Goal: Task Accomplishment & Management: Use online tool/utility

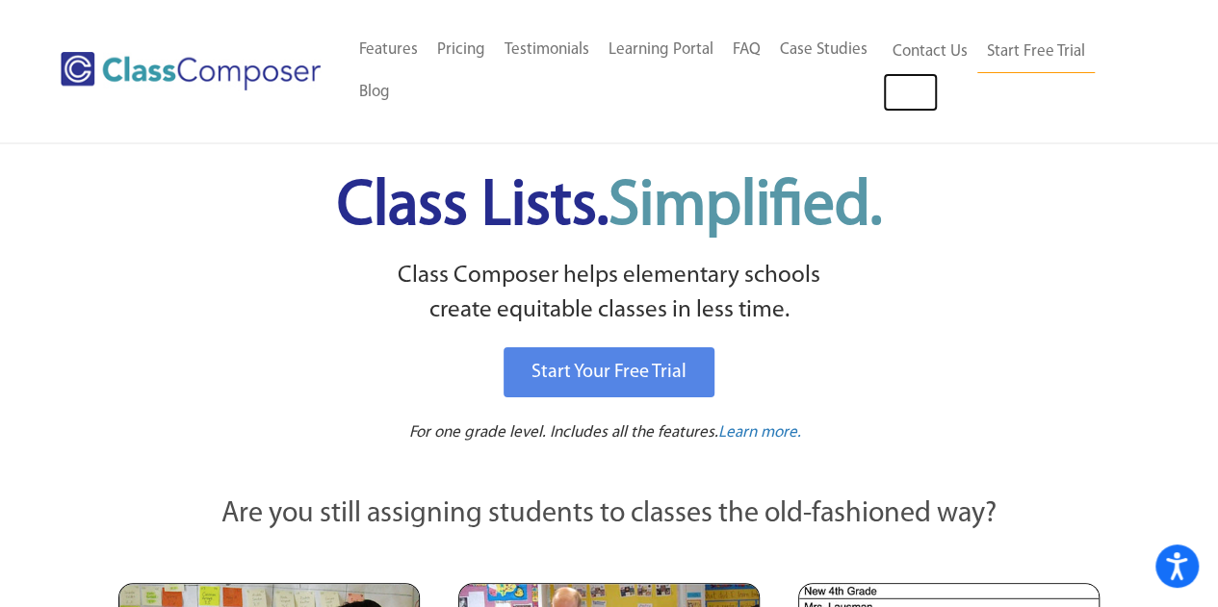
click at [904, 82] on link "Log In" at bounding box center [910, 92] width 55 height 39
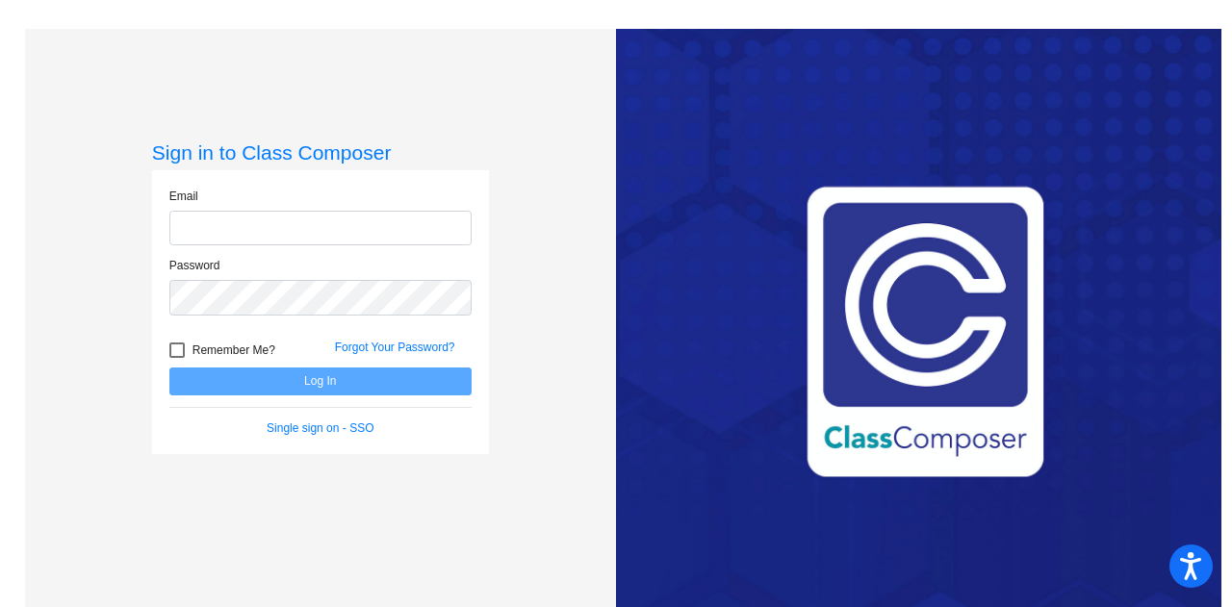
type input "magdalena.fidura@monroe.k12.nj.us"
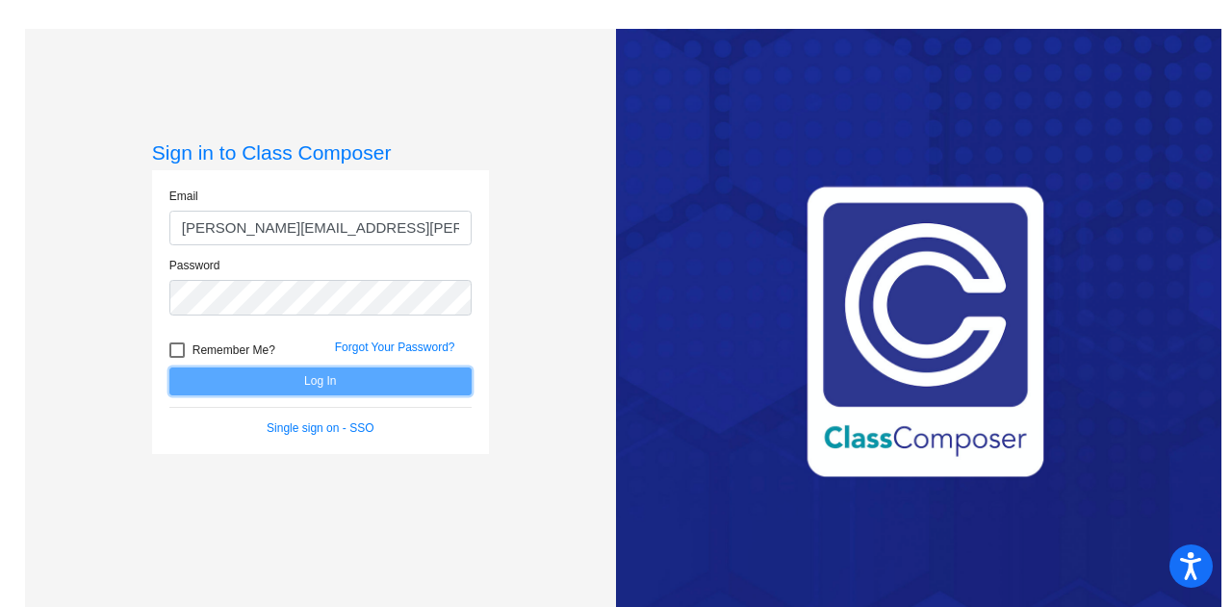
click at [306, 374] on button "Log In" at bounding box center [320, 382] width 302 height 28
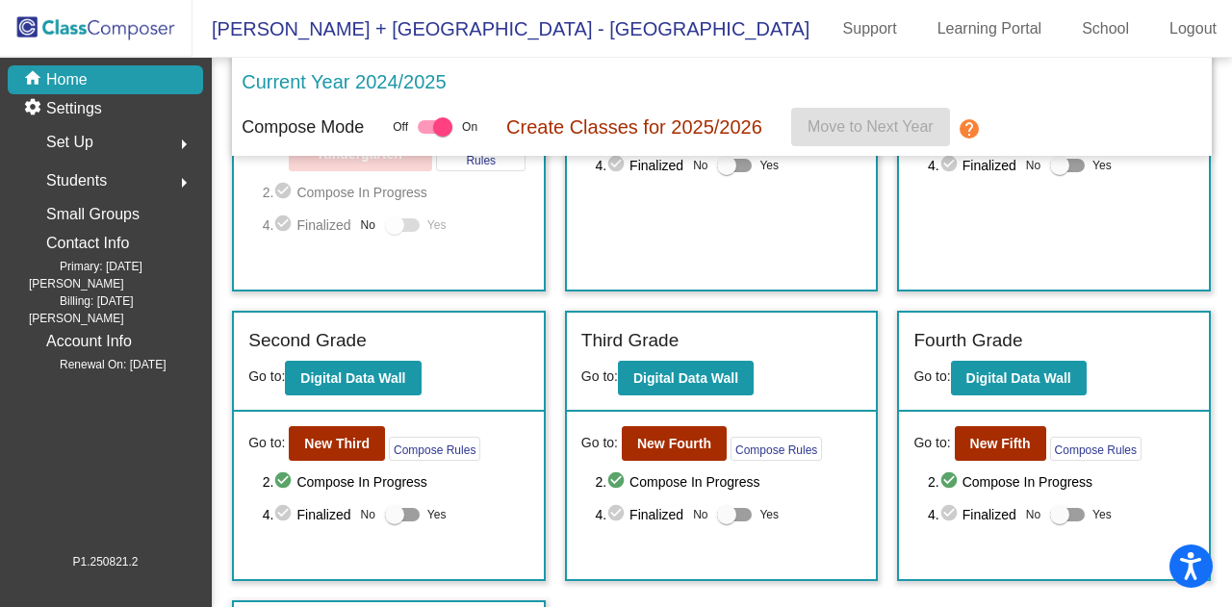
scroll to position [211, 0]
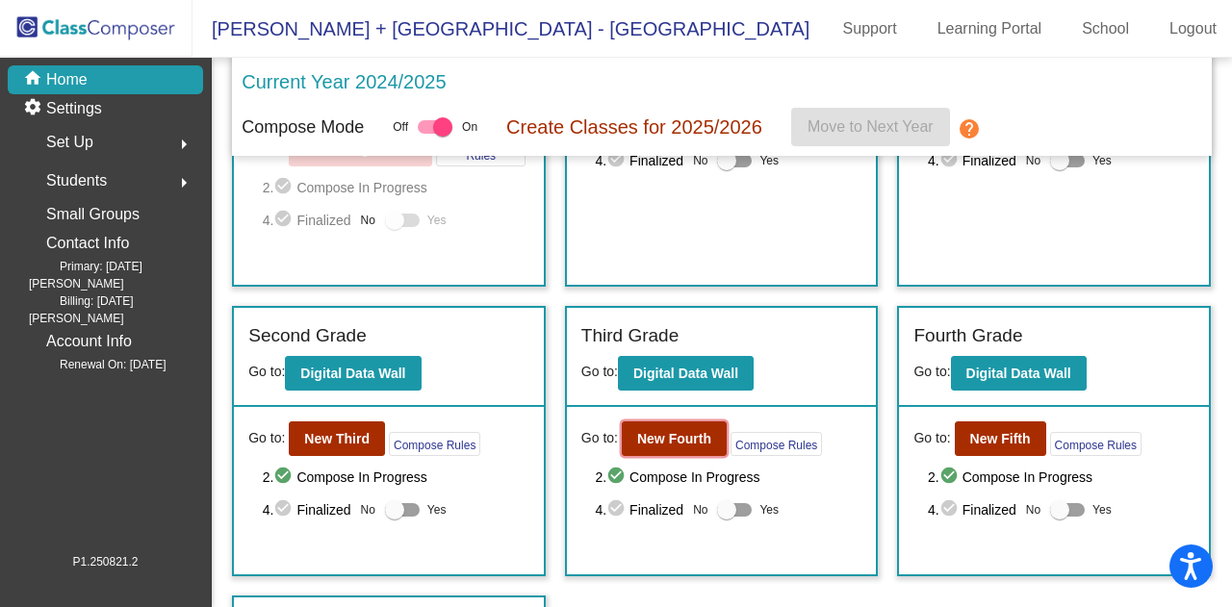
click at [653, 436] on b "New Fourth" at bounding box center [674, 438] width 74 height 15
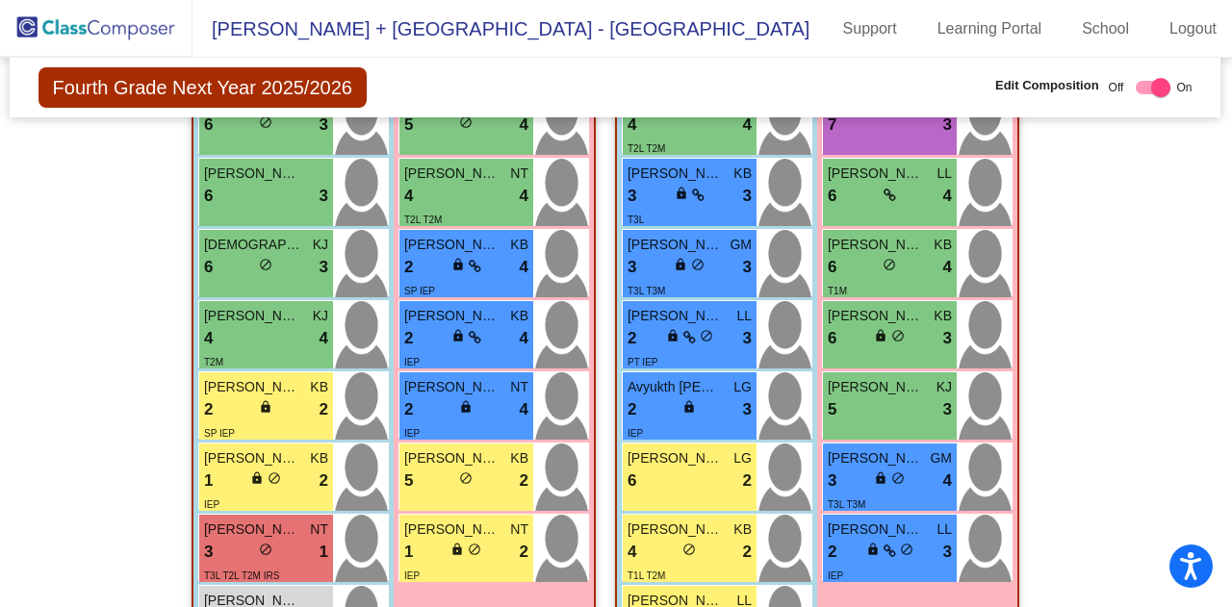
scroll to position [1739, 1]
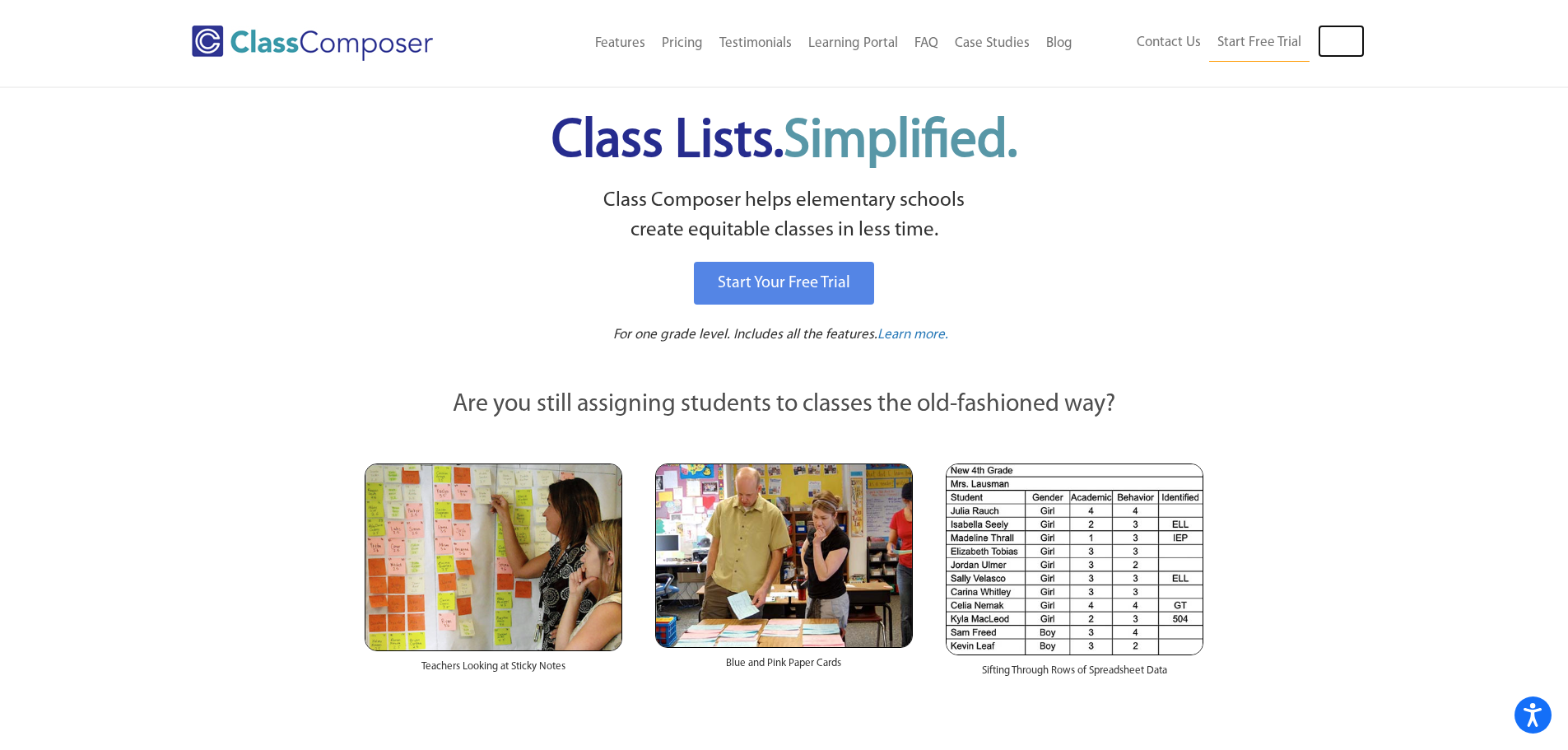
click at [1335, 43] on link "Log In" at bounding box center [1341, 41] width 47 height 33
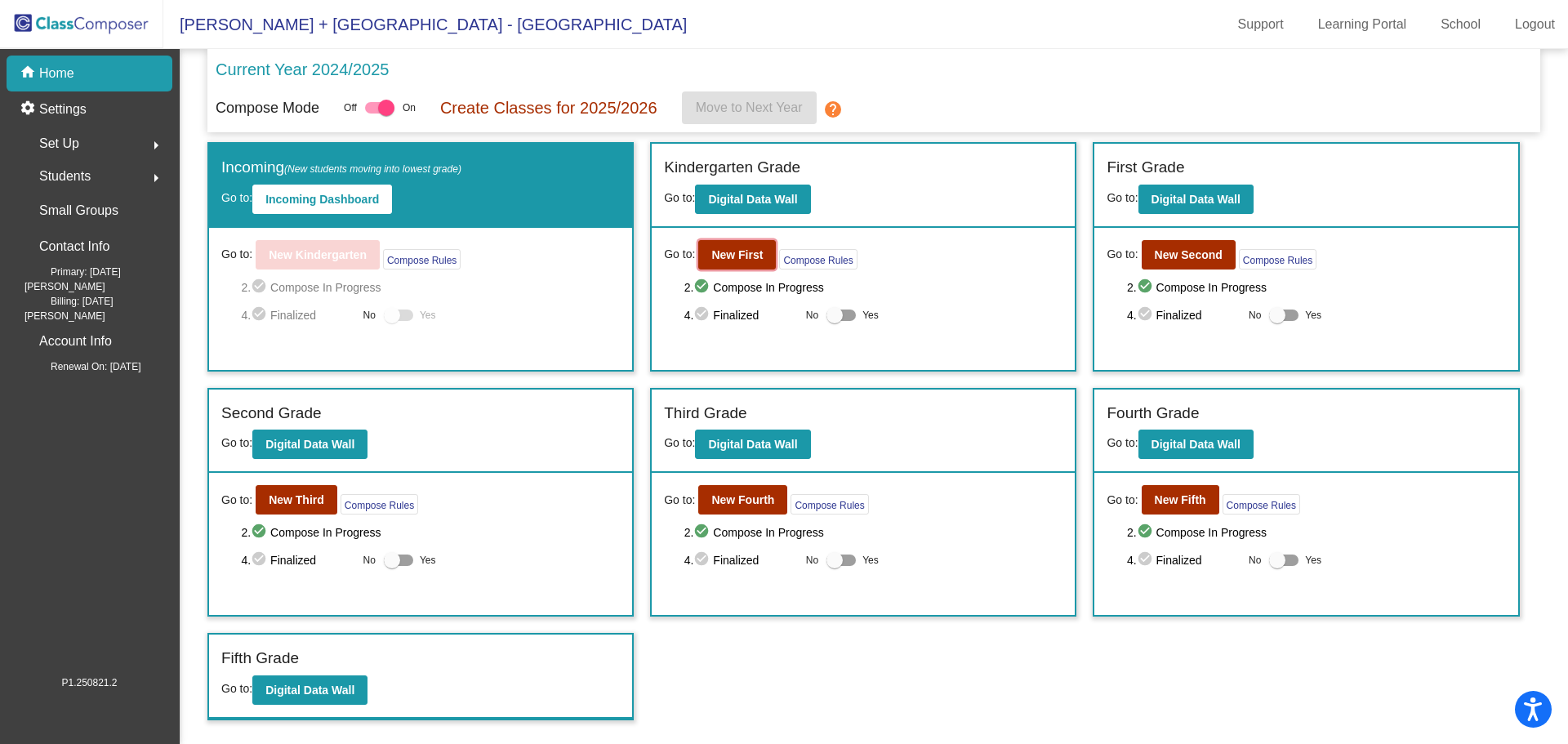
click at [741, 251] on b "New First" at bounding box center [737, 255] width 52 height 13
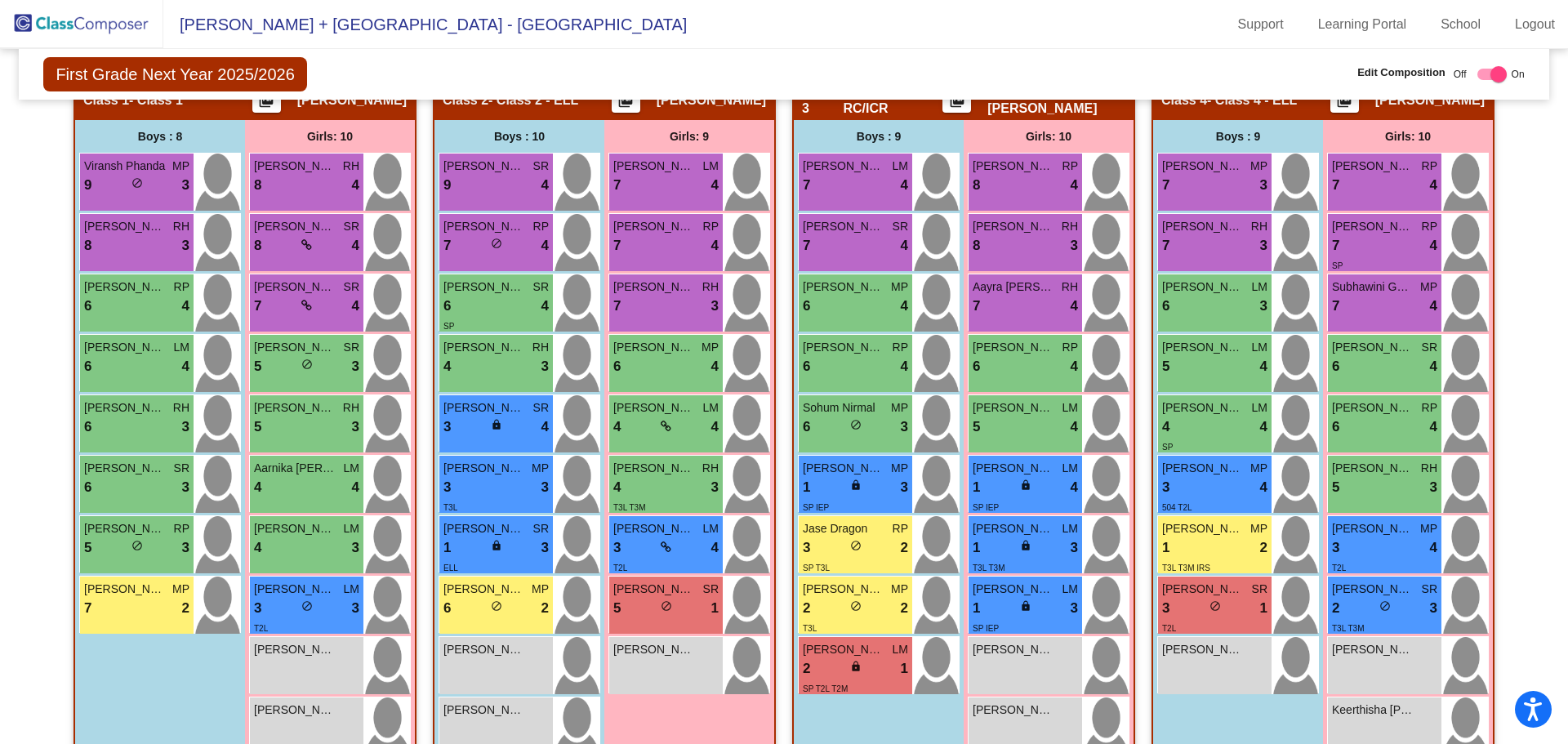
scroll to position [395, 0]
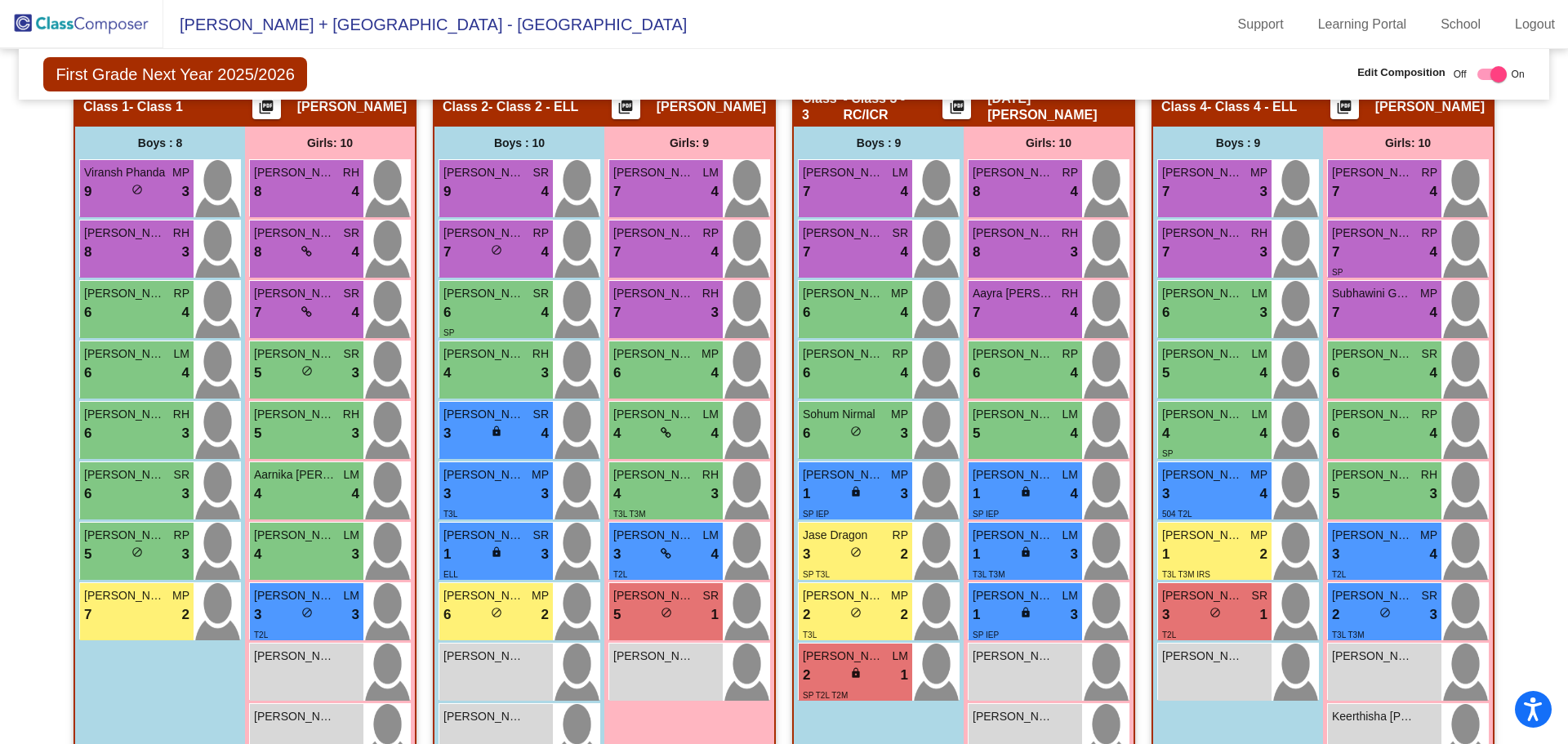
click at [59, 29] on img at bounding box center [81, 24] width 164 height 48
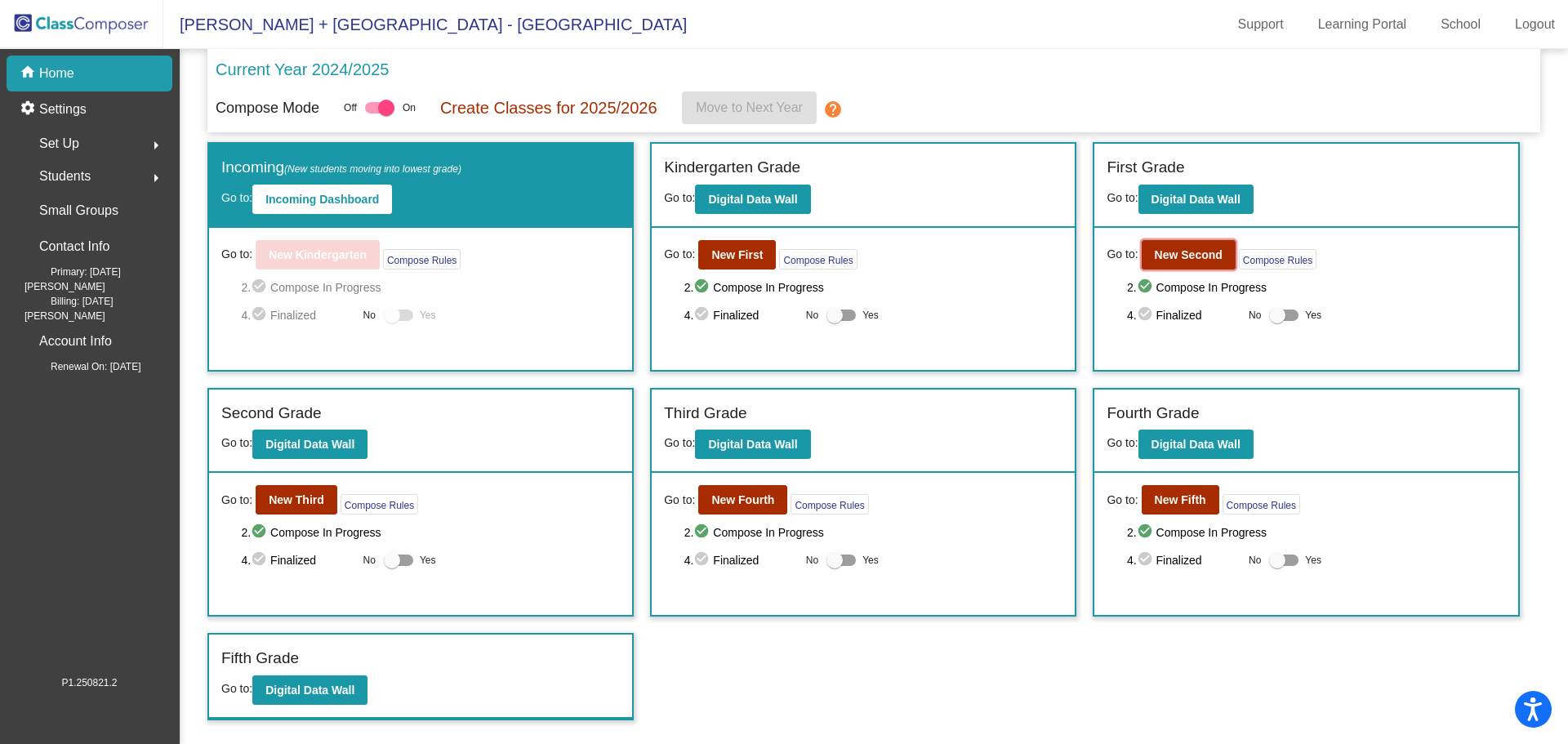
click at [1171, 253] on b "New Second" at bounding box center [1189, 255] width 68 height 13
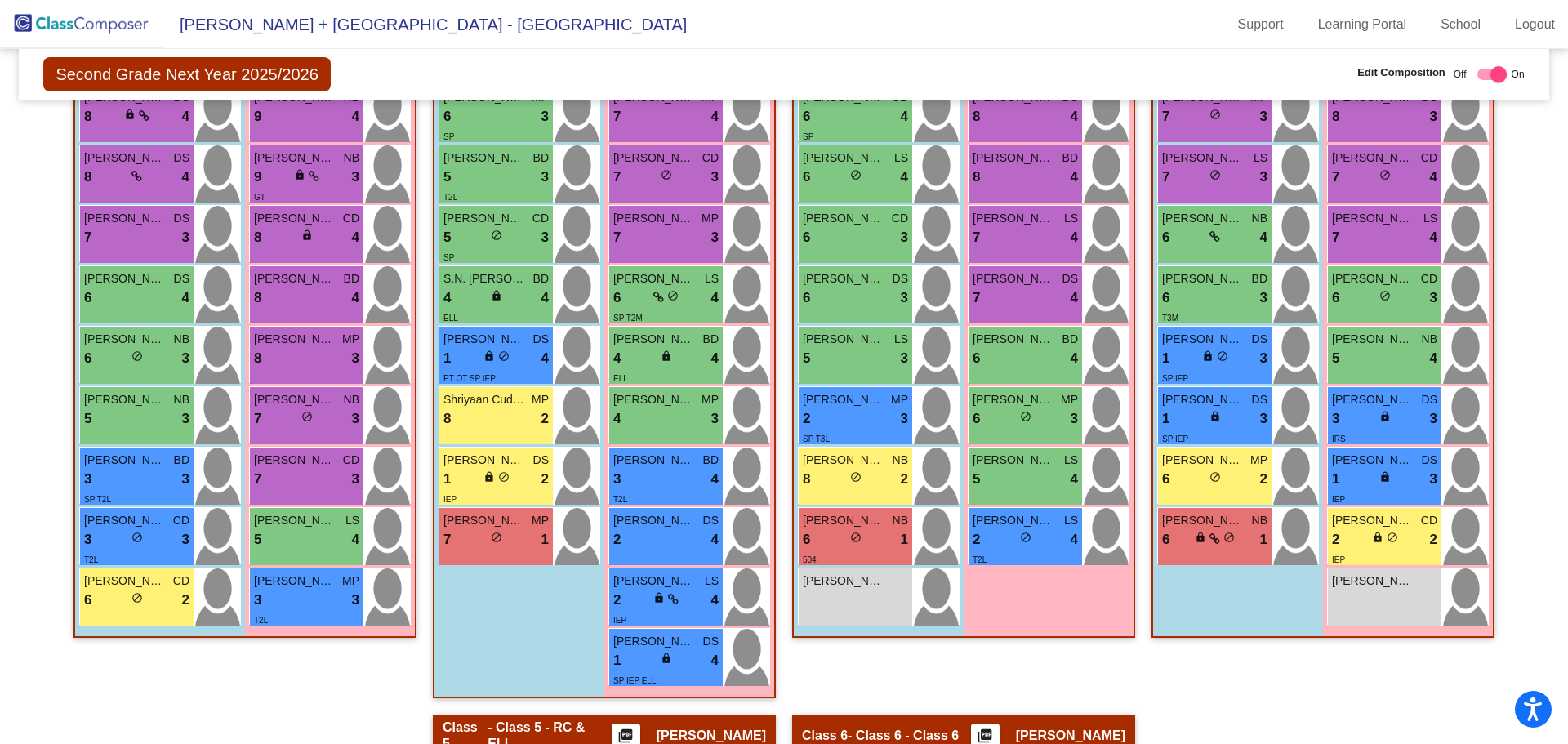
scroll to position [65, 0]
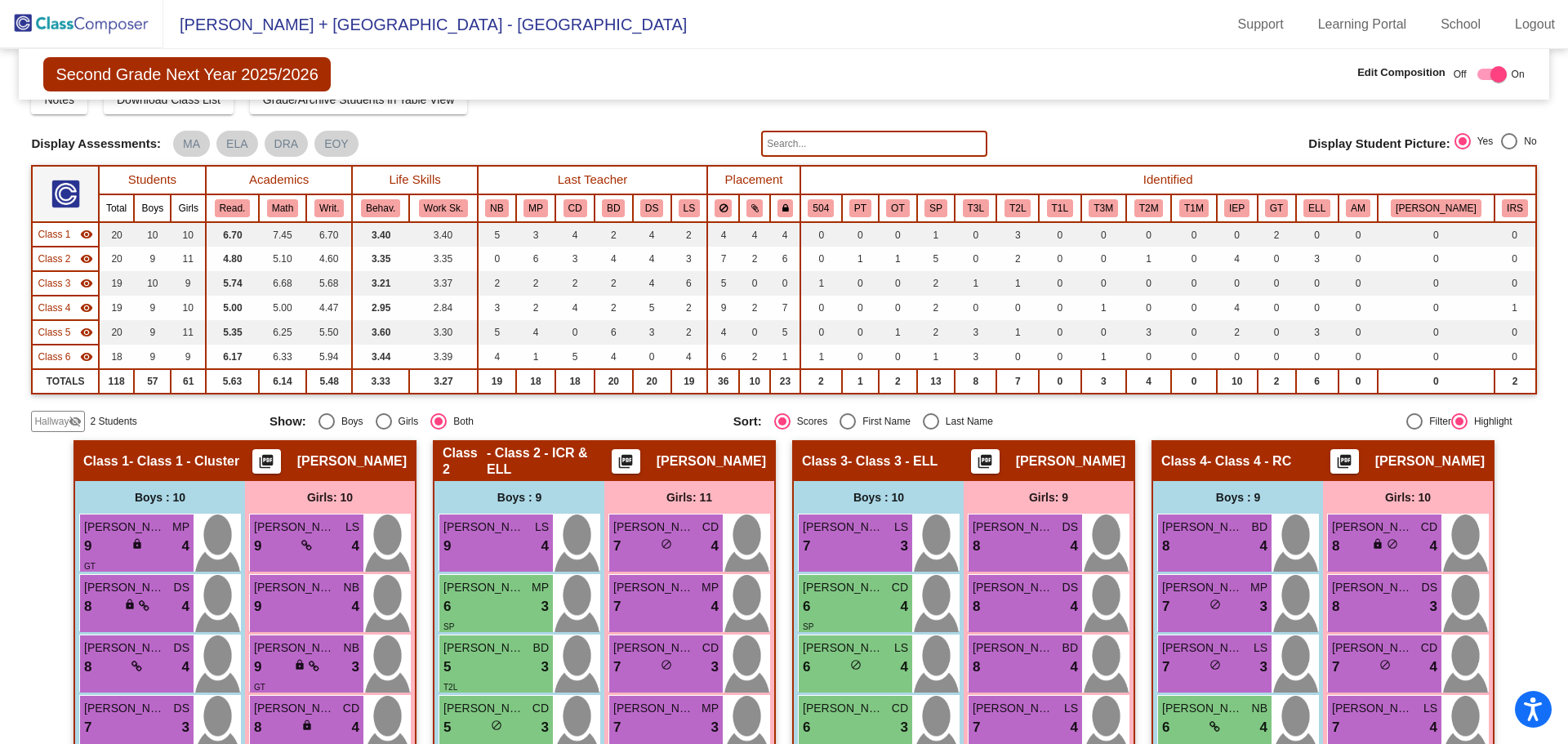
click at [923, 85] on div "Second Grade Next Year 2025/2026 Edit Composition Off On Incoming Digital Data …" at bounding box center [783, 75] width 1530 height 51
click at [87, 16] on img at bounding box center [81, 24] width 164 height 48
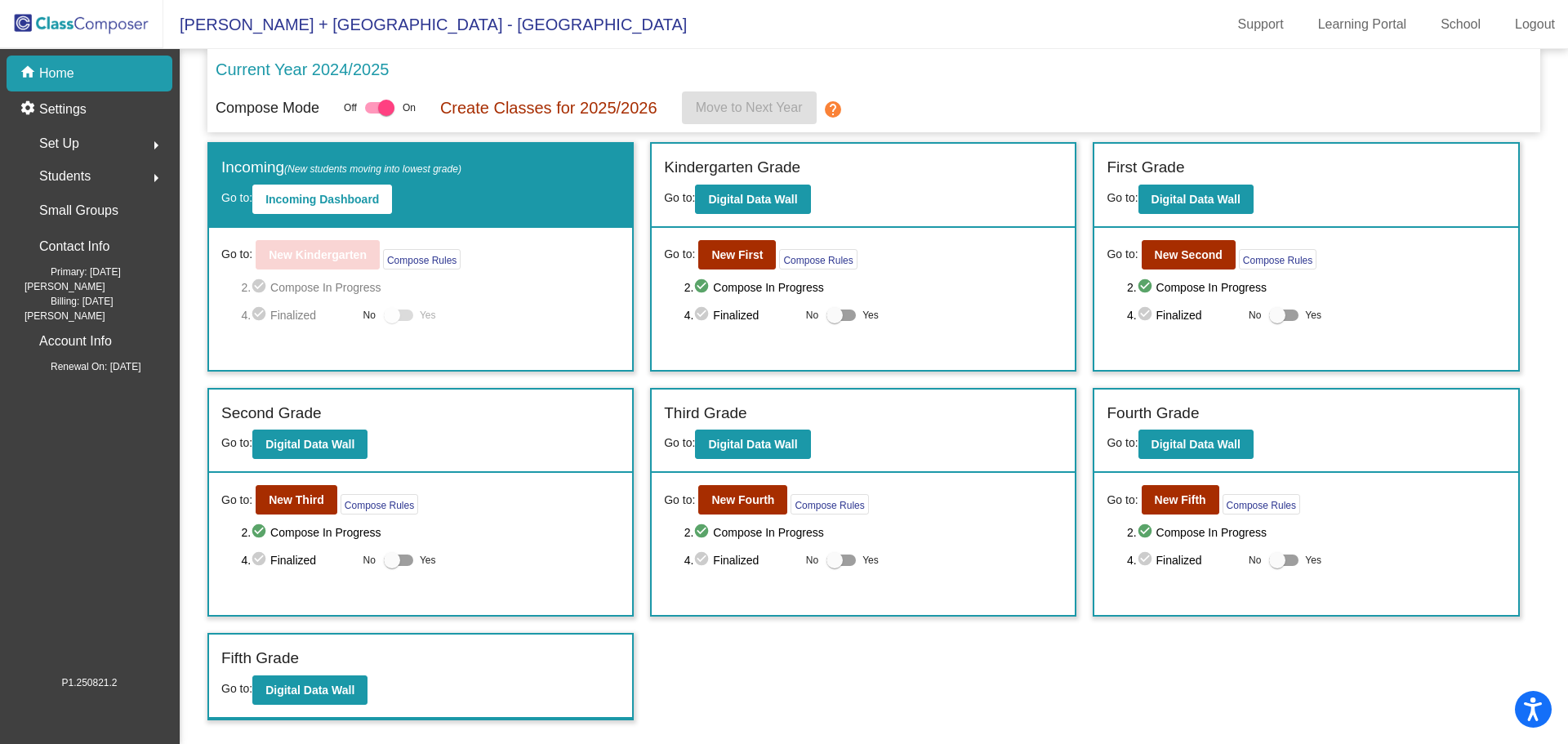
click at [1531, 31] on link "Logout" at bounding box center [1535, 24] width 66 height 26
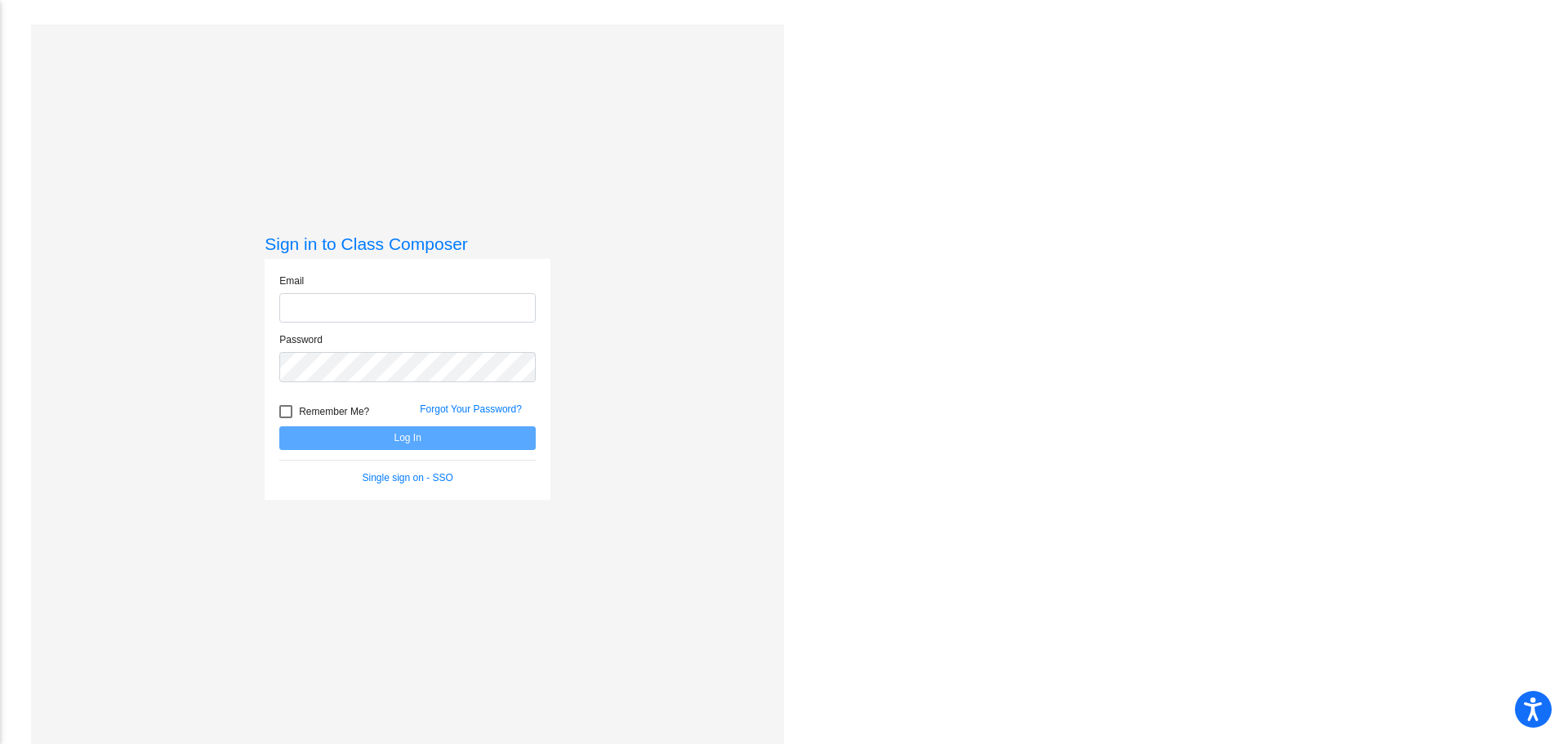
type input "magdalena.fidura@monroe.k12.nj.us"
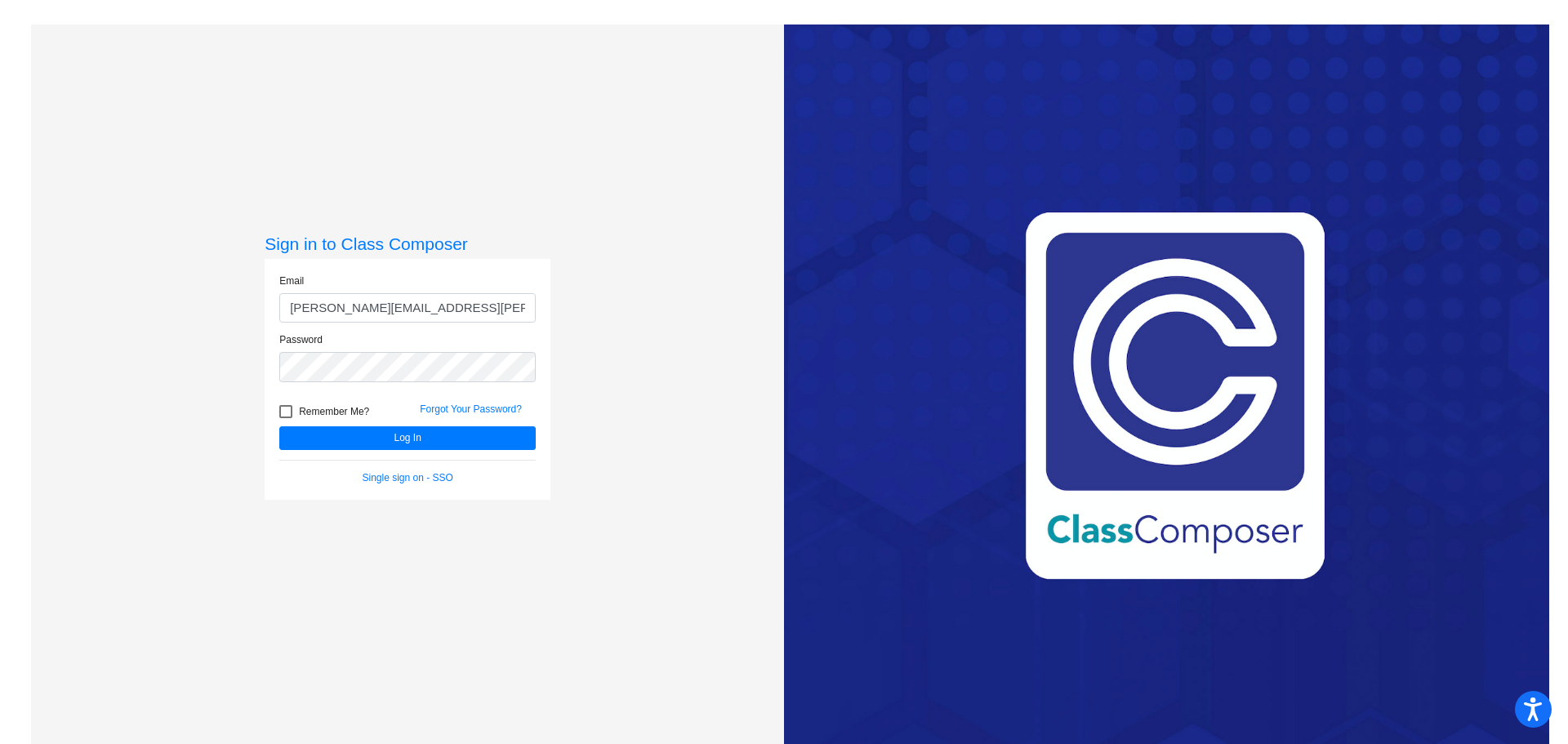
click at [612, 319] on div "Sign in to Class Composer Email magdalena.fidura@monroe.k12.nj.us Password Reme…" at bounding box center [408, 396] width 753 height 744
click at [640, 128] on div "Sign in to Class Composer Email magdalena.fidura@monroe.k12.nj.us Password Reme…" at bounding box center [408, 396] width 753 height 744
click at [611, 133] on div "Sign in to Class Composer Email magdalena.fidura@monroe.k12.nj.us Password Reme…" at bounding box center [408, 396] width 753 height 744
click at [688, 361] on div "Sign in to Class Composer Email magdalena.fidura@monroe.k12.nj.us Password Reme…" at bounding box center [408, 396] width 753 height 744
click at [616, 144] on div "Sign in to Class Composer Email magdalena.fidura@monroe.k12.nj.us Password Reme…" at bounding box center [408, 396] width 753 height 744
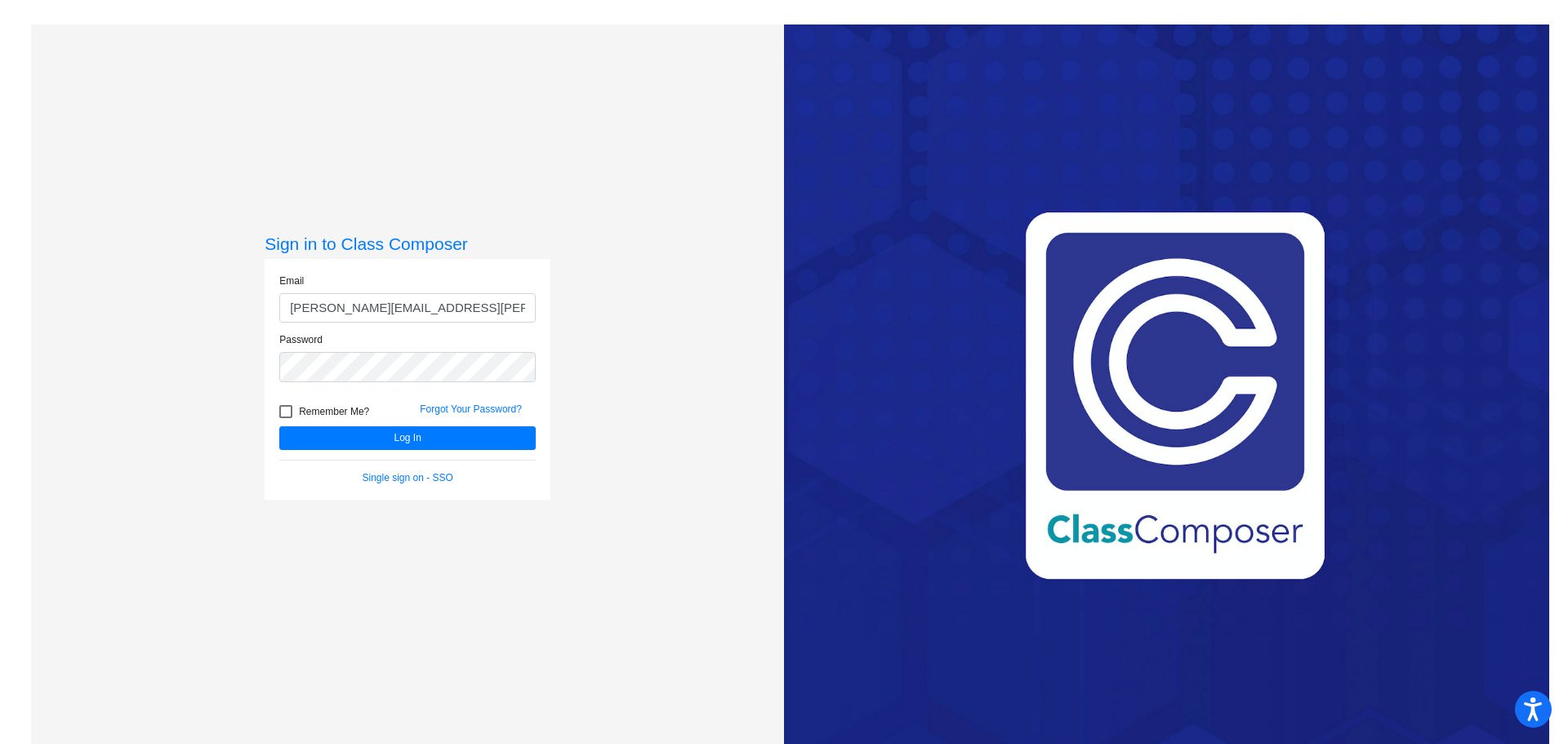
click at [652, 337] on div "Sign in to Class Composer Email magdalena.fidura@monroe.k12.nj.us Password Reme…" at bounding box center [408, 396] width 753 height 744
